Goal: Information Seeking & Learning: Learn about a topic

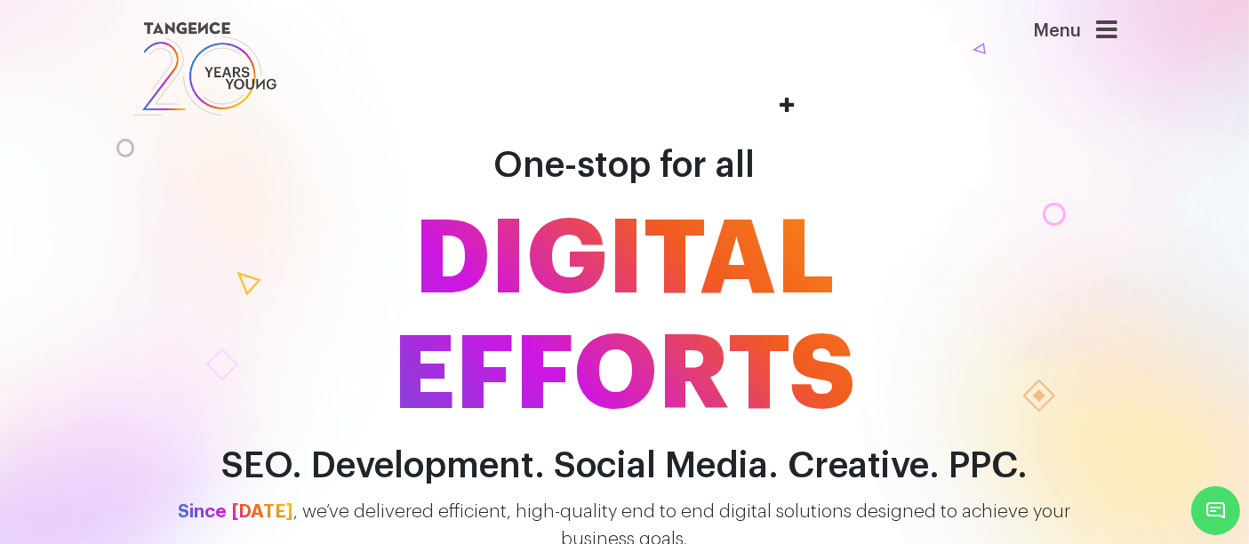
click at [1117, 32] on icon at bounding box center [1107, 30] width 21 height 25
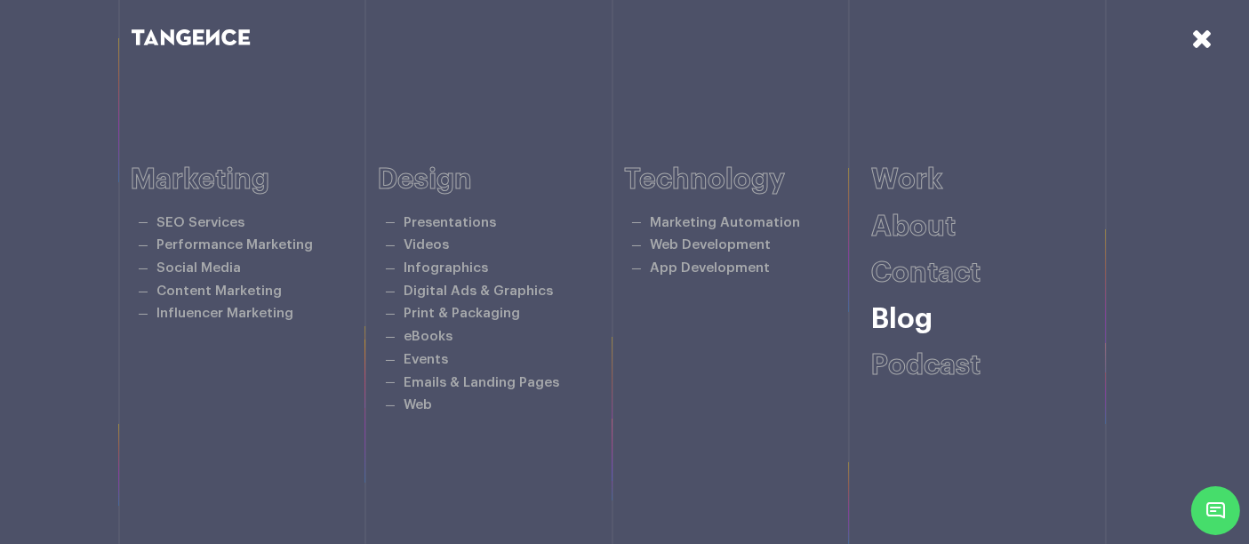
click at [917, 321] on link "Blog" at bounding box center [901, 319] width 61 height 28
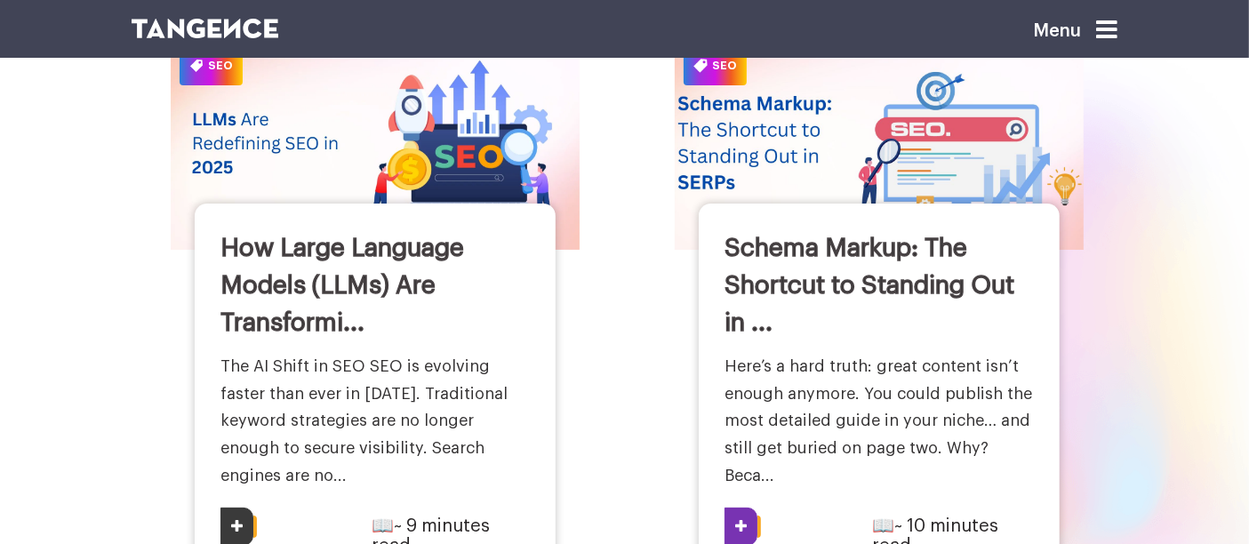
scroll to position [246, 0]
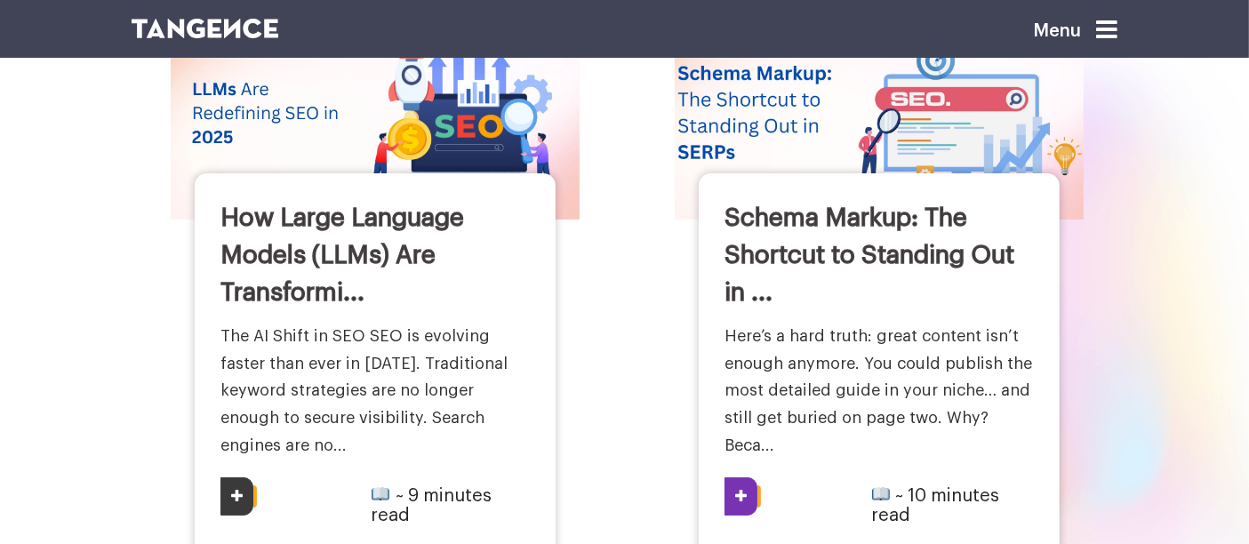
click at [741, 199] on h3 "Schema Markup: The Shortcut to Standing Out in ..." at bounding box center [880, 255] width 310 height 112
click at [732, 109] on img at bounding box center [879, 113] width 451 height 234
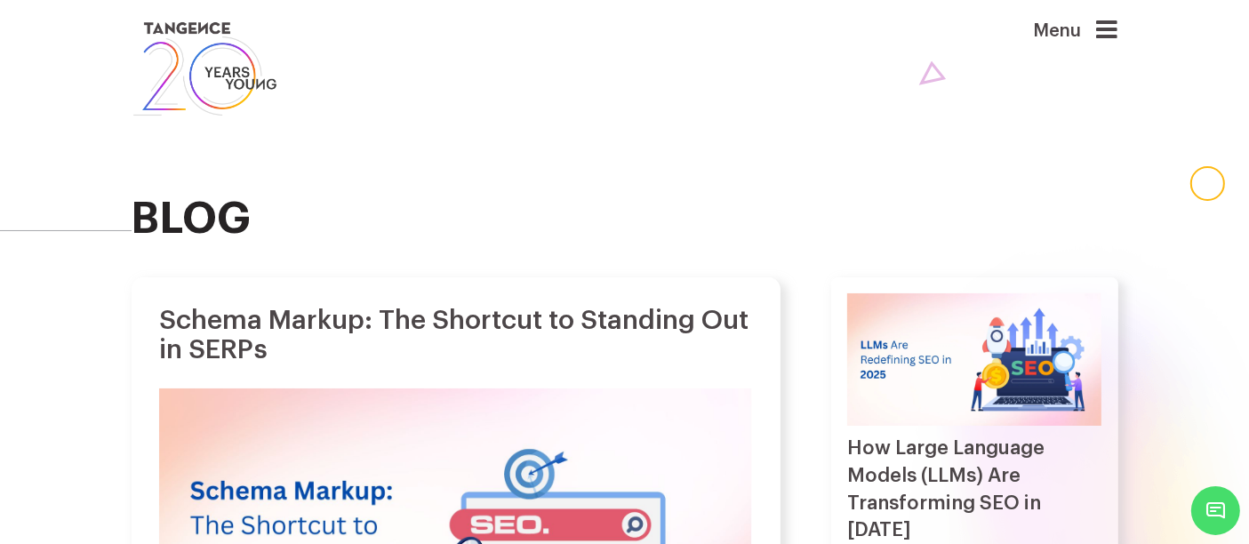
click at [238, 74] on img at bounding box center [206, 69] width 148 height 102
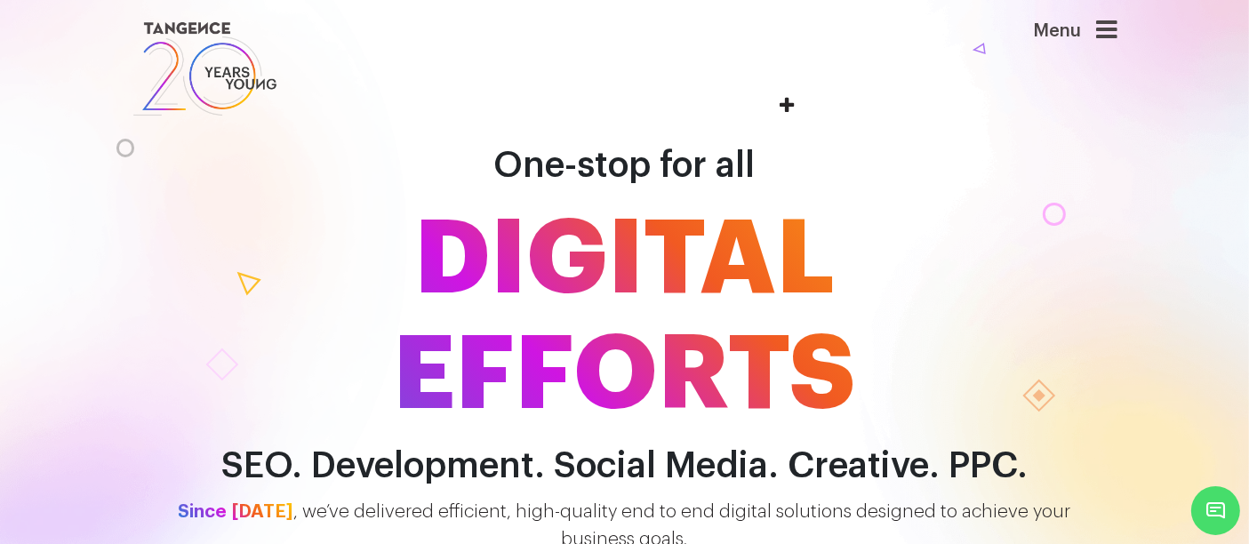
click at [1109, 28] on icon at bounding box center [1107, 30] width 21 height 25
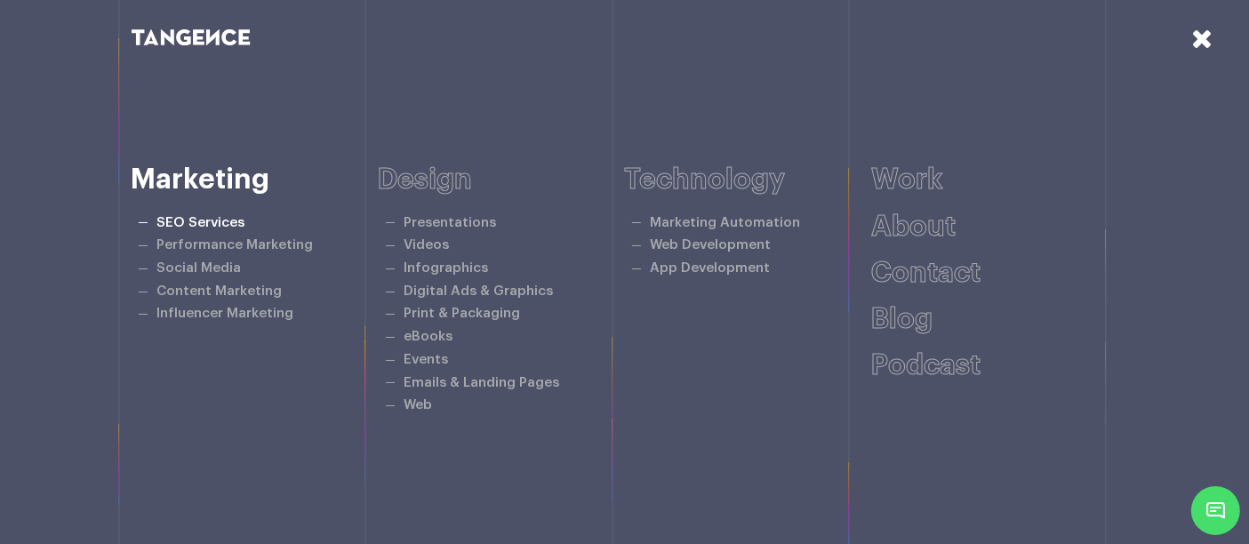
click at [221, 227] on link "SEO Services" at bounding box center [200, 222] width 88 height 13
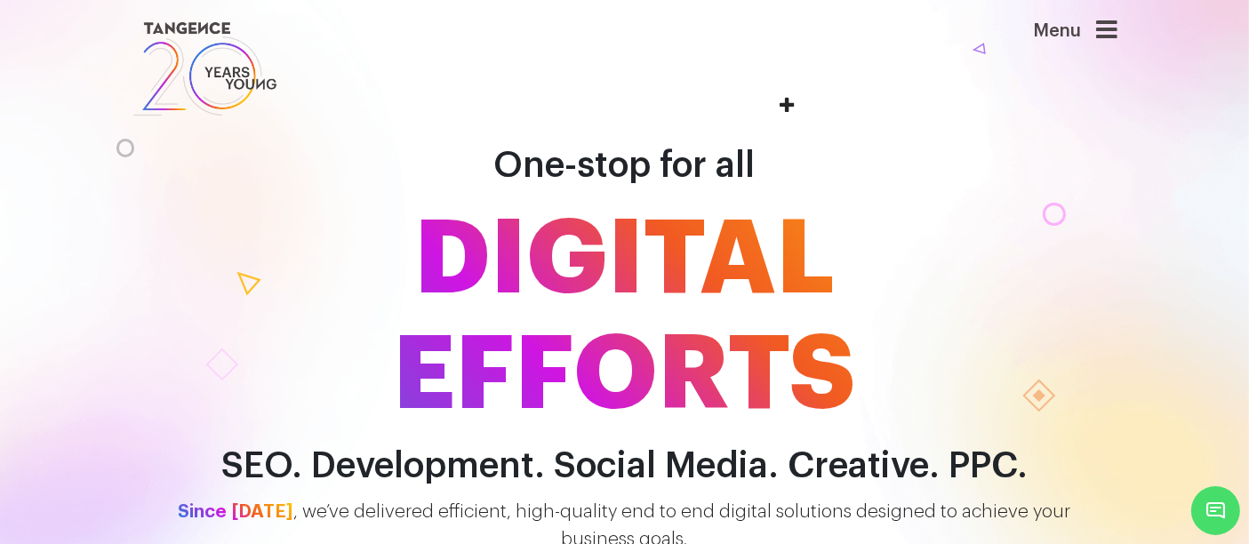
click at [1112, 33] on icon at bounding box center [1107, 30] width 21 height 25
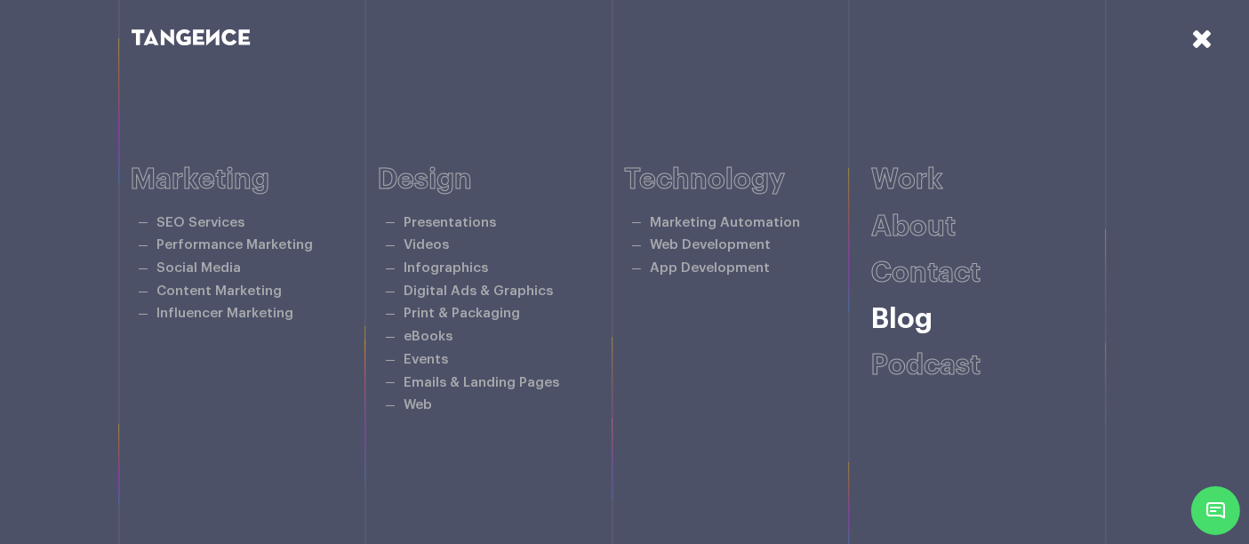
click at [893, 317] on link "Blog" at bounding box center [901, 319] width 61 height 28
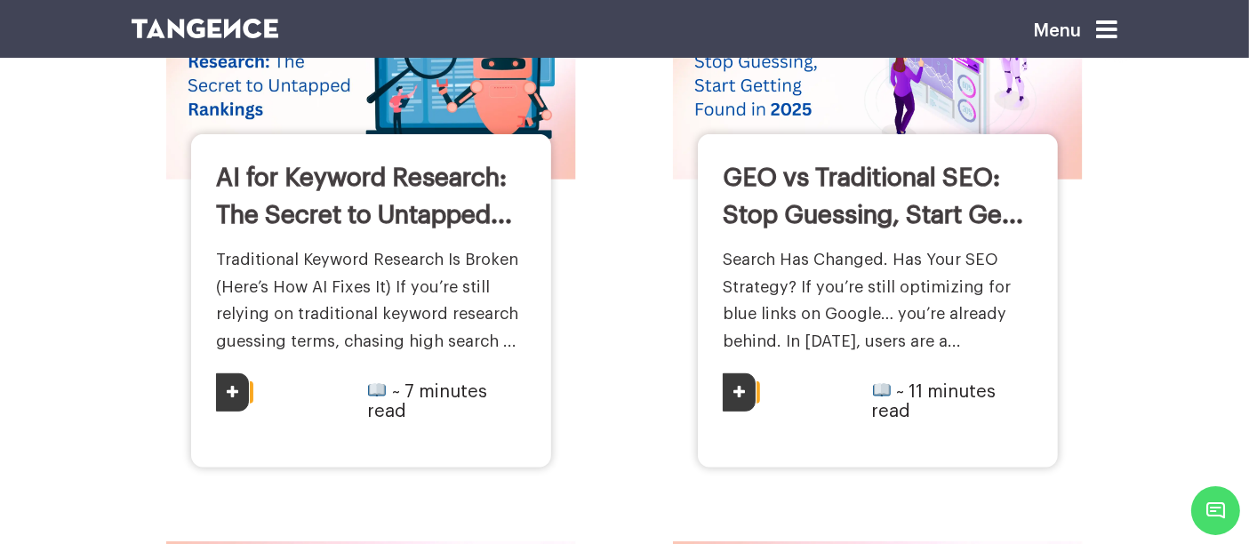
scroll to position [952, 0]
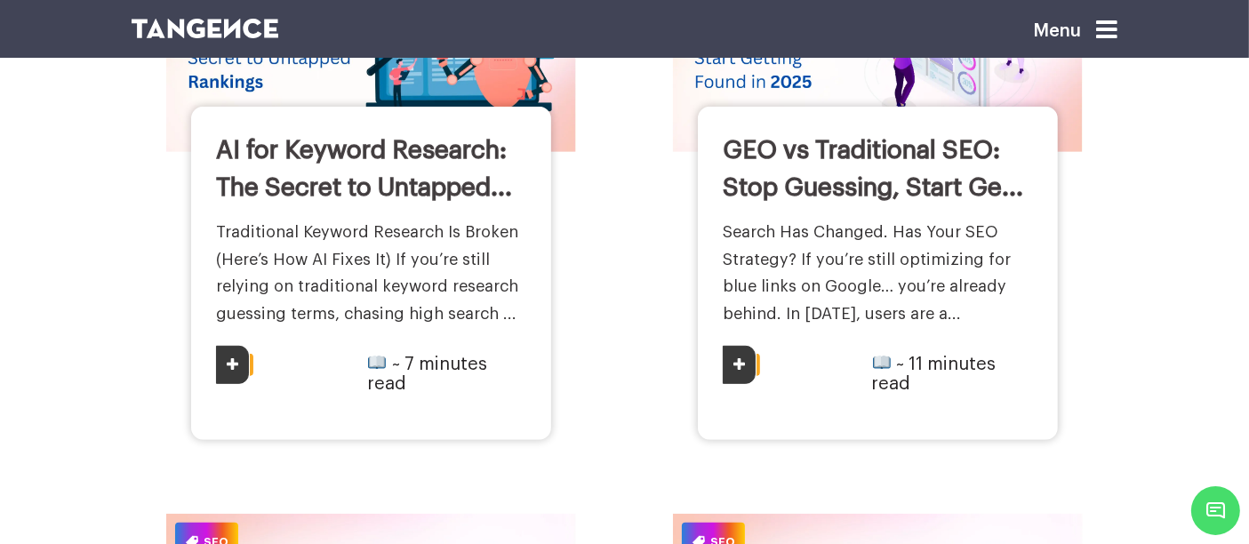
click at [218, 20] on img at bounding box center [206, 29] width 148 height 20
